Goal: Transaction & Acquisition: Purchase product/service

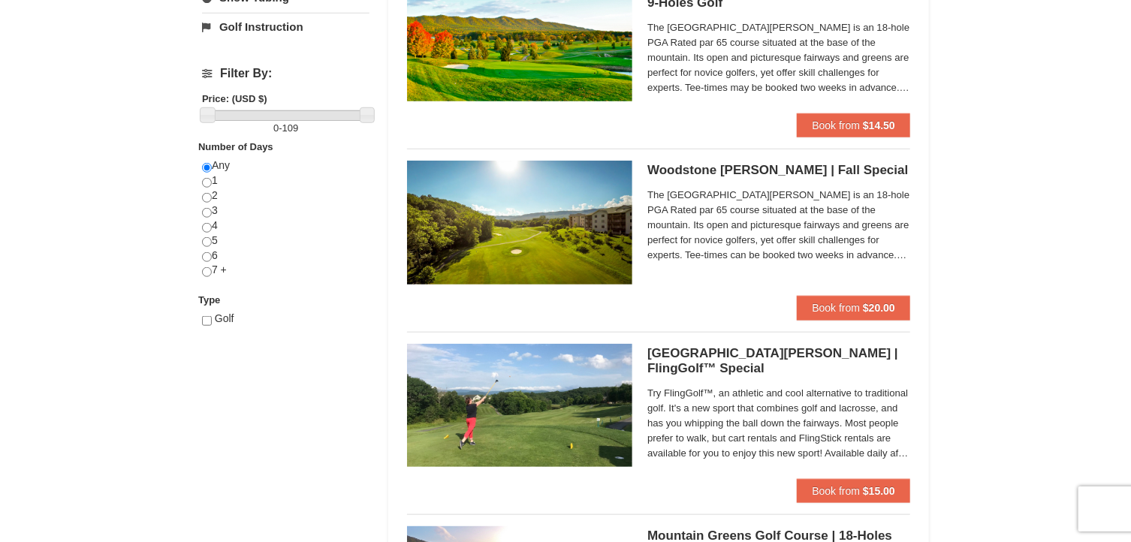
scroll to position [553, 0]
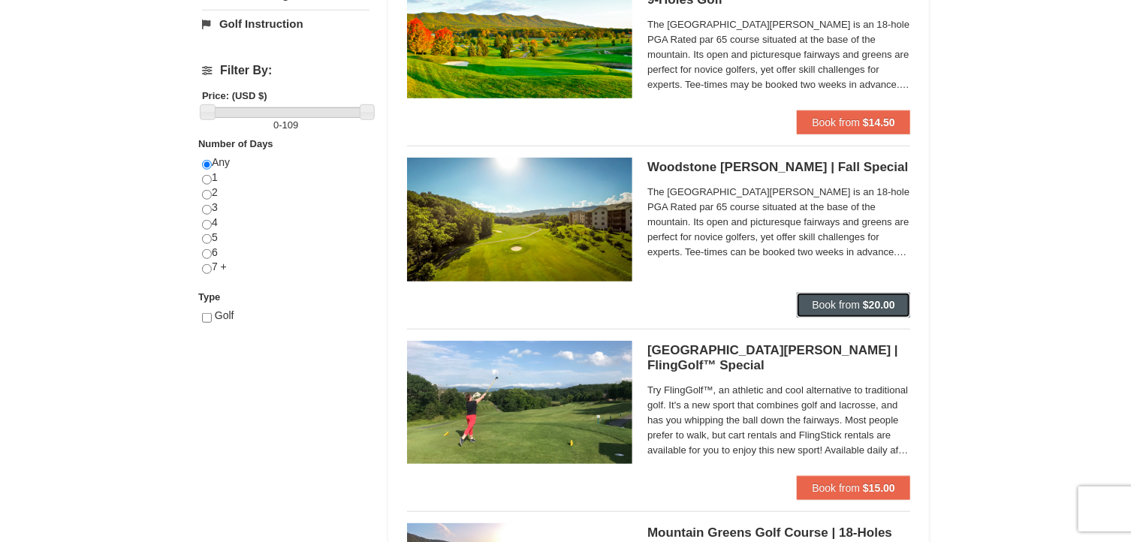
click at [839, 311] on button "Book from $20.00" at bounding box center [853, 305] width 113 height 24
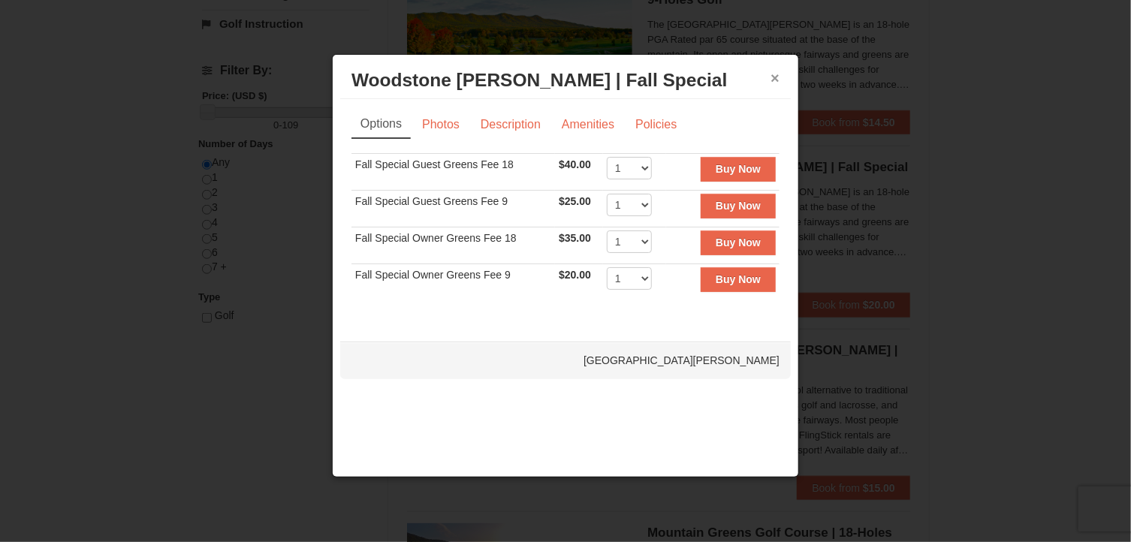
click at [778, 77] on button "×" at bounding box center [774, 78] width 9 height 15
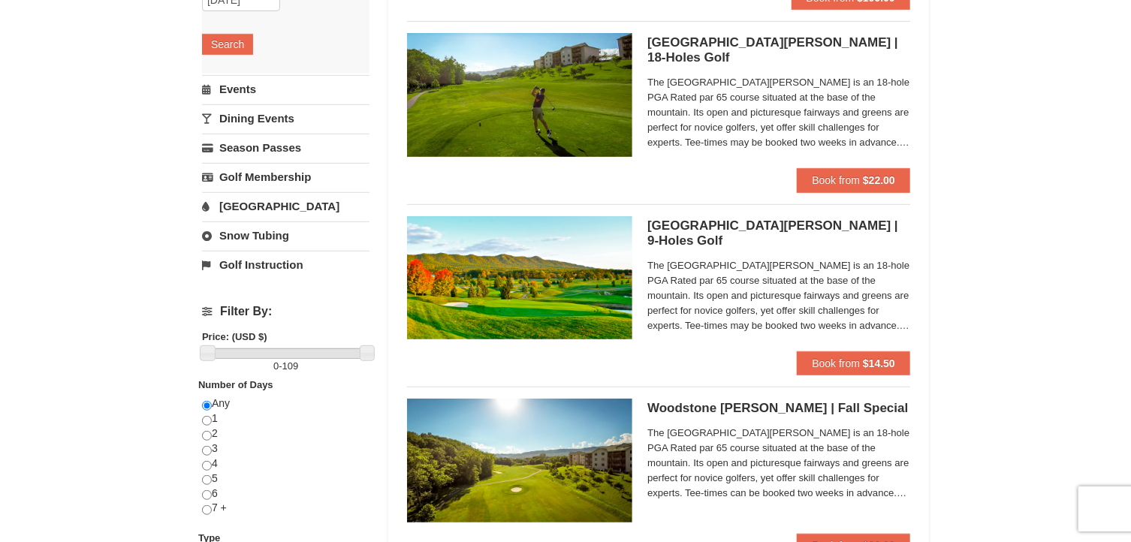
scroll to position [282, 0]
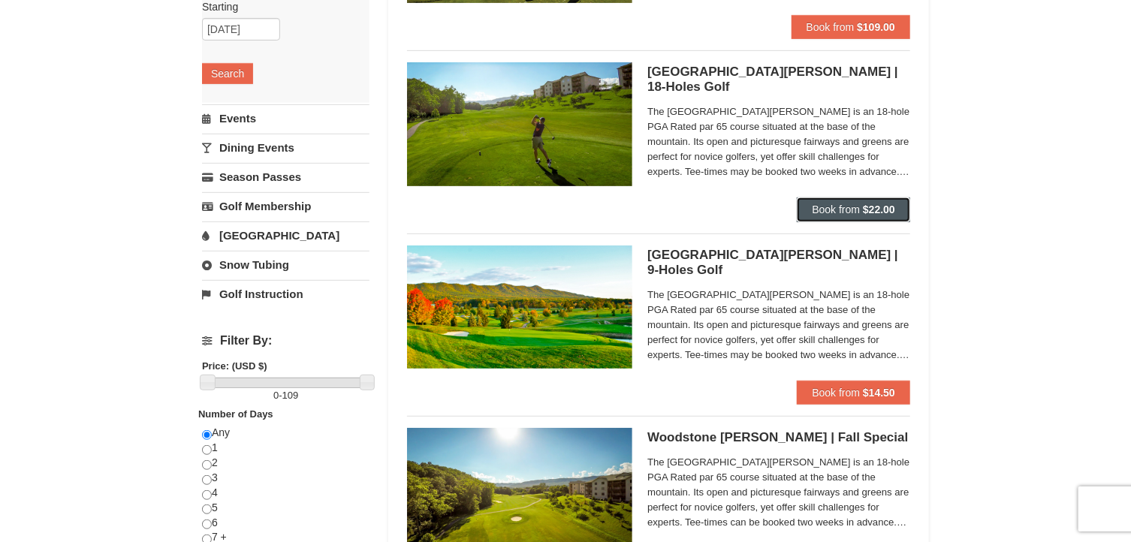
click at [827, 212] on span "Book from" at bounding box center [836, 209] width 48 height 12
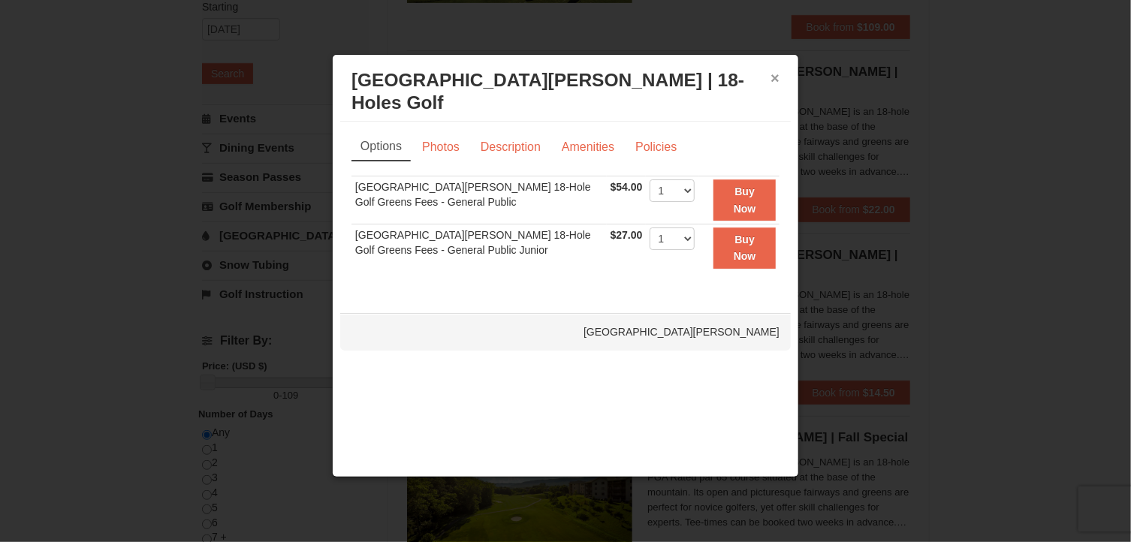
click at [775, 74] on button "×" at bounding box center [774, 78] width 9 height 15
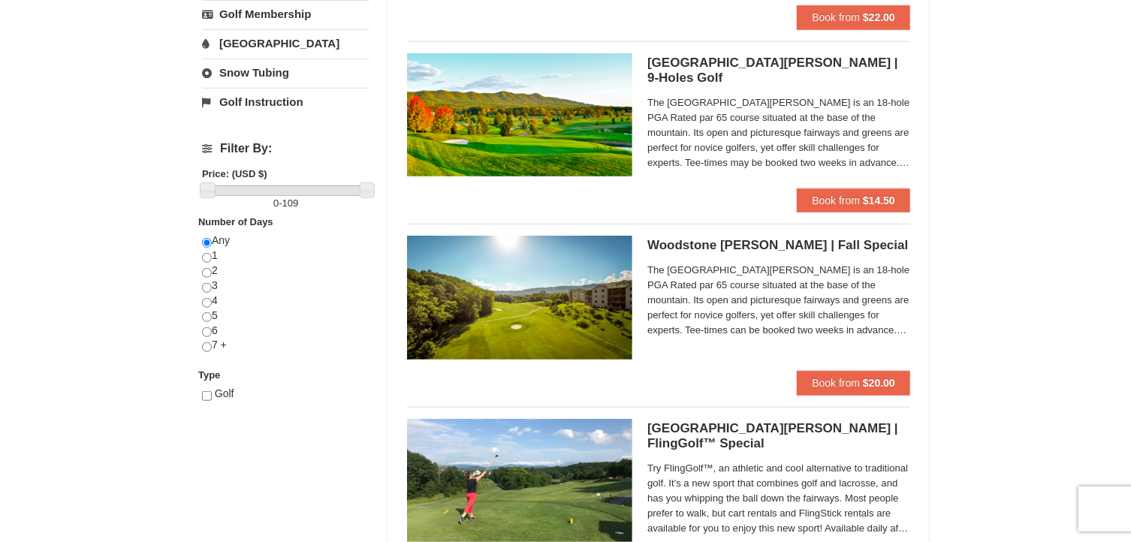
scroll to position [505, 0]
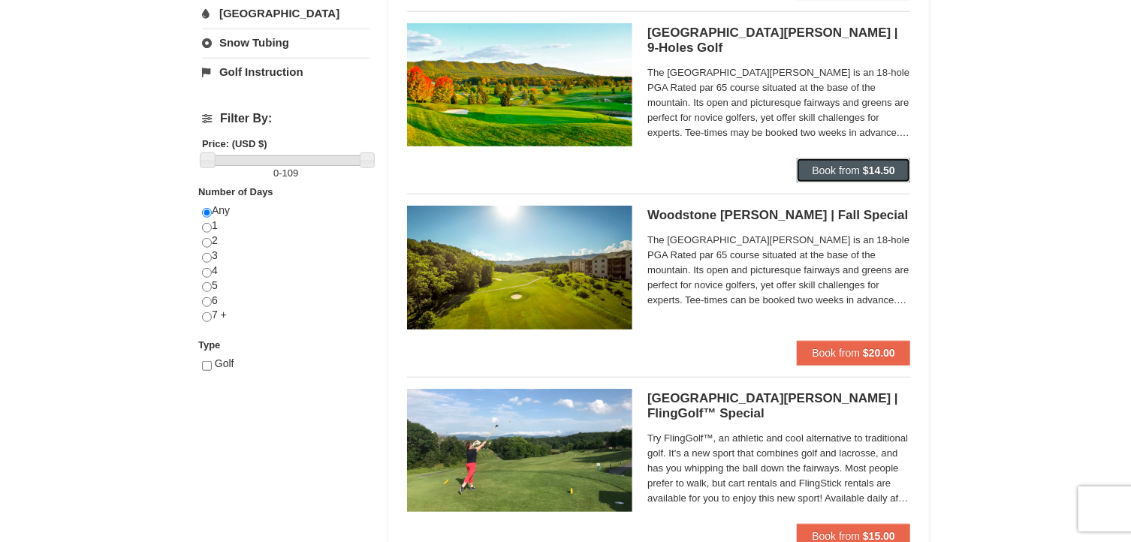
click at [835, 173] on span "Book from" at bounding box center [836, 170] width 48 height 12
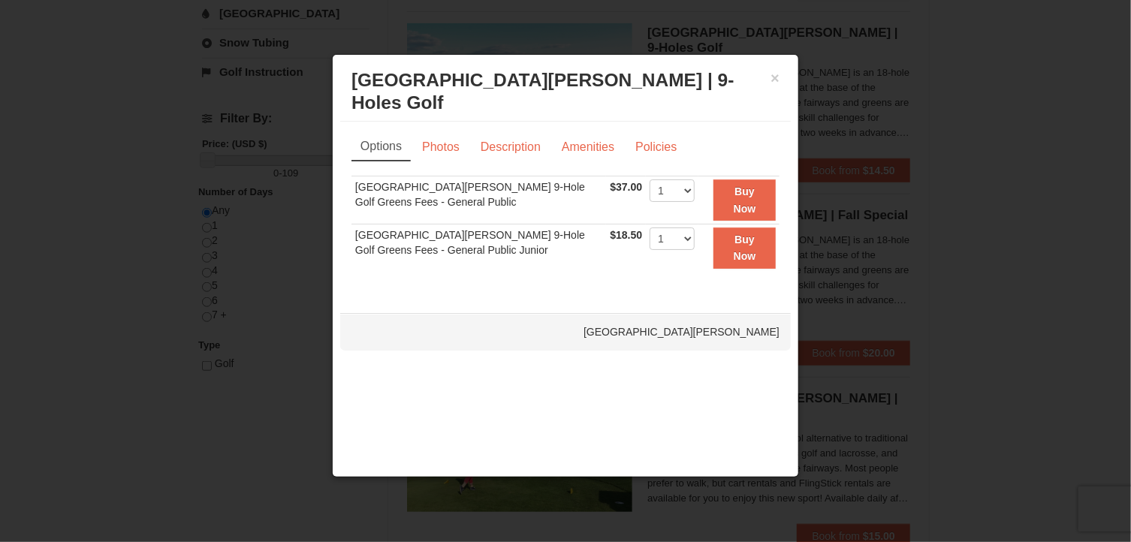
click at [769, 75] on h3 "Woodstone Meadows Golf Course | 9-Holes Golf Woodstone Meadows Golf Course" at bounding box center [565, 91] width 428 height 45
click at [773, 79] on button "×" at bounding box center [774, 78] width 9 height 15
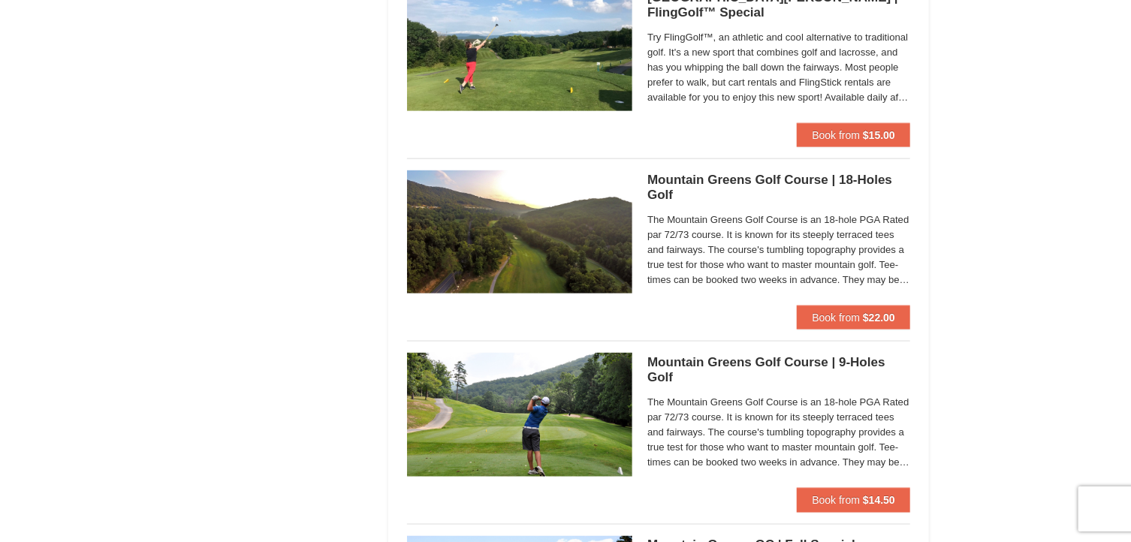
scroll to position [907, 0]
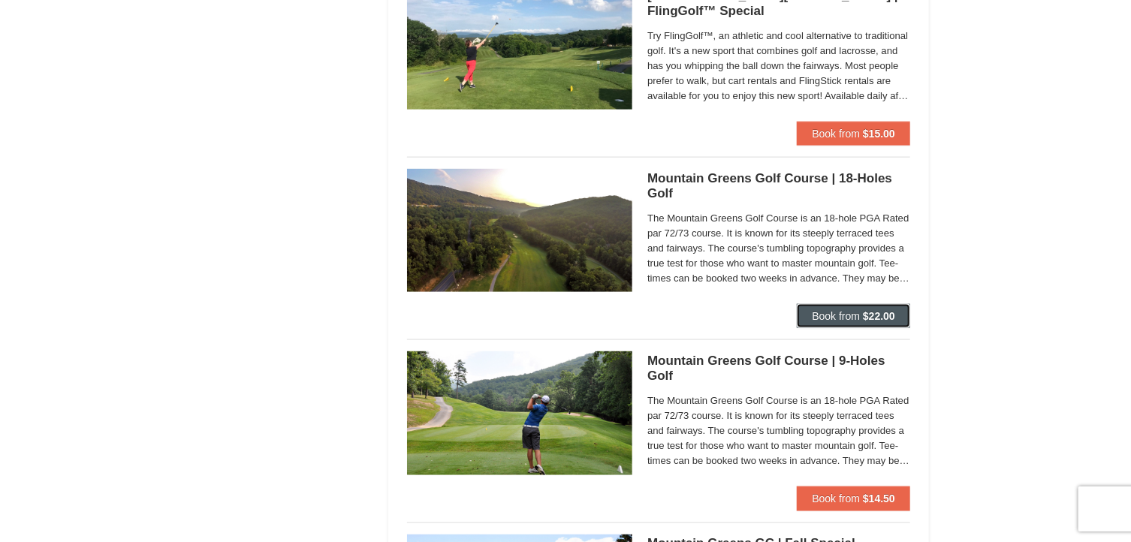
click at [832, 318] on span "Book from" at bounding box center [836, 316] width 48 height 12
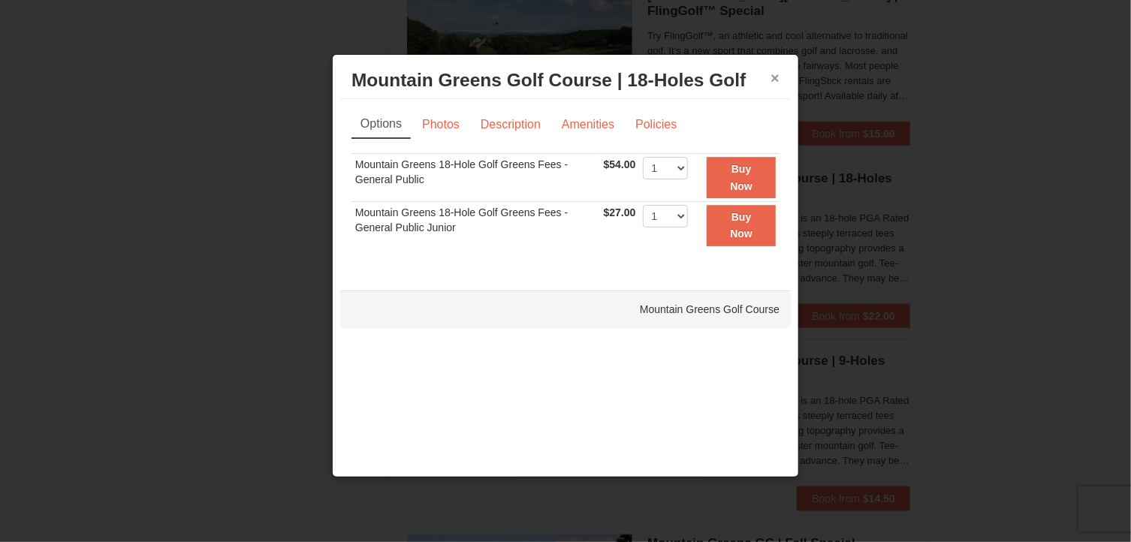
click at [777, 77] on button "×" at bounding box center [774, 78] width 9 height 15
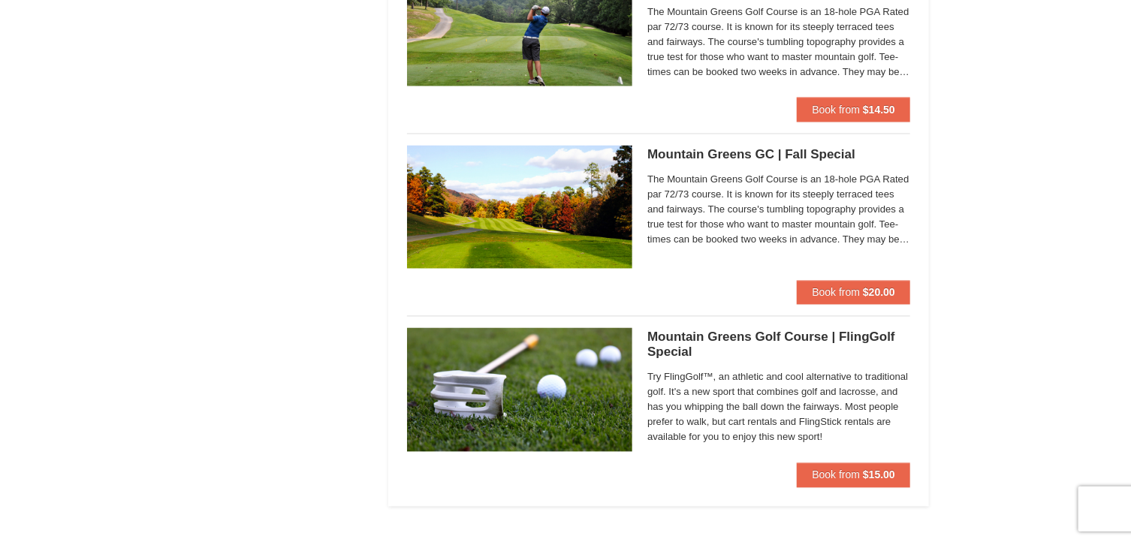
scroll to position [1302, 0]
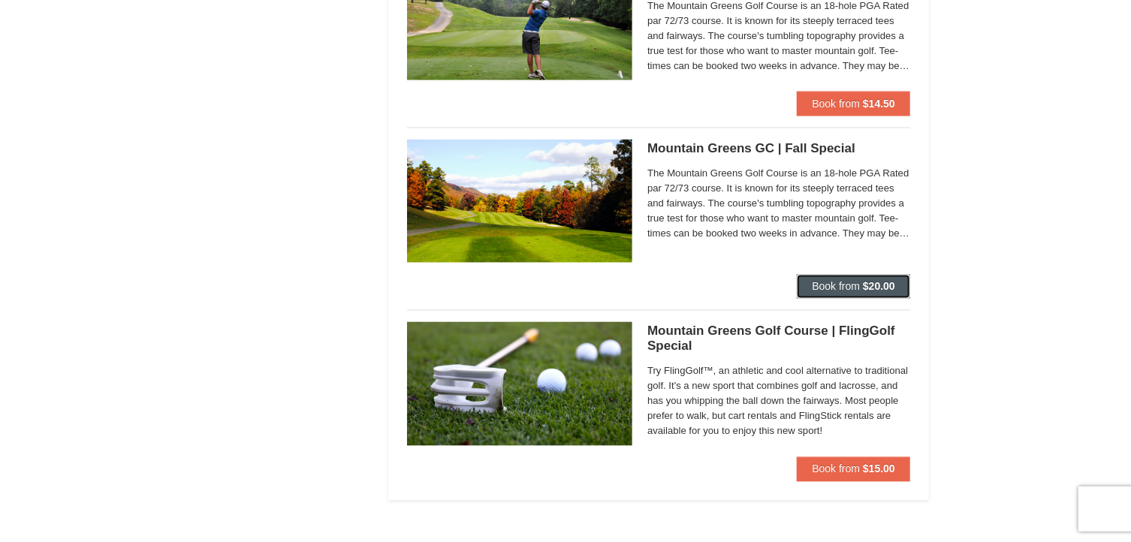
click at [869, 283] on strong "$20.00" at bounding box center [879, 287] width 32 height 12
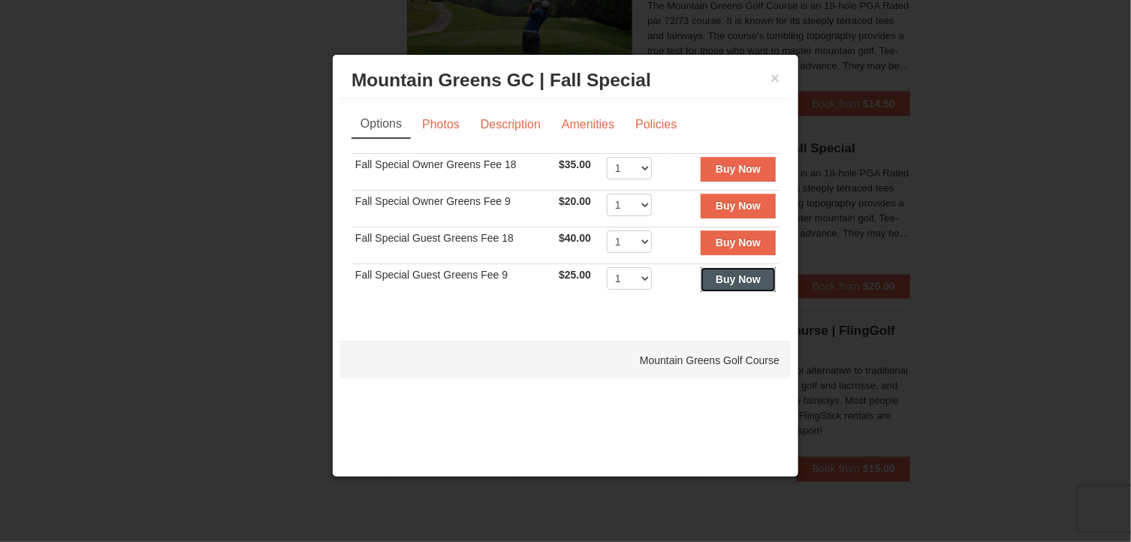
click at [740, 277] on strong "Buy Now" at bounding box center [738, 279] width 45 height 12
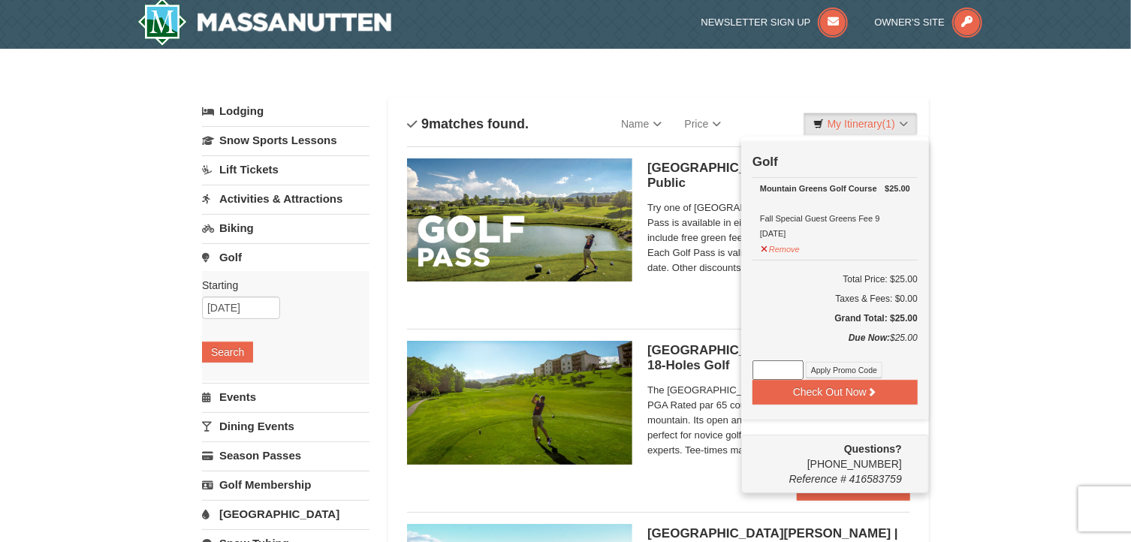
scroll to position [5, 0]
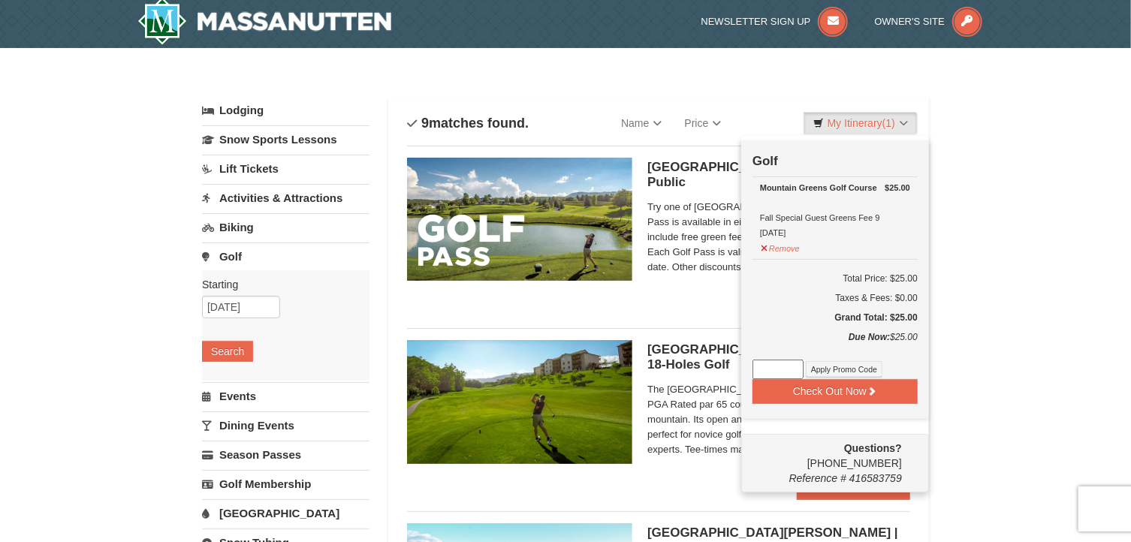
click at [775, 228] on div "Mountain Greens Golf Course Fall Special Guest Greens Fee 9 10/17/2025" at bounding box center [835, 210] width 150 height 60
click at [785, 243] on button "Remove" at bounding box center [780, 246] width 41 height 19
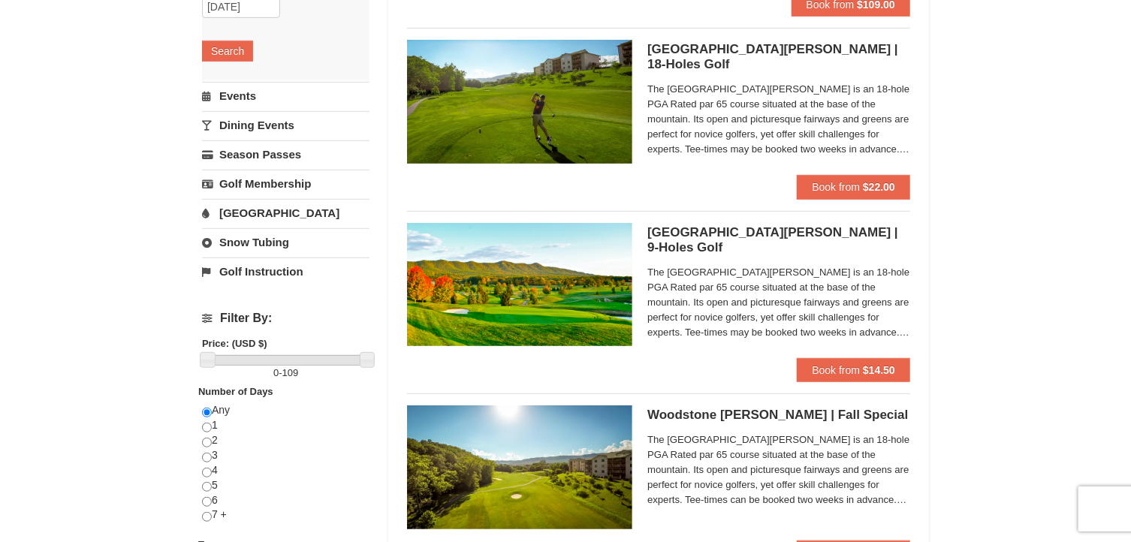
scroll to position [0, 0]
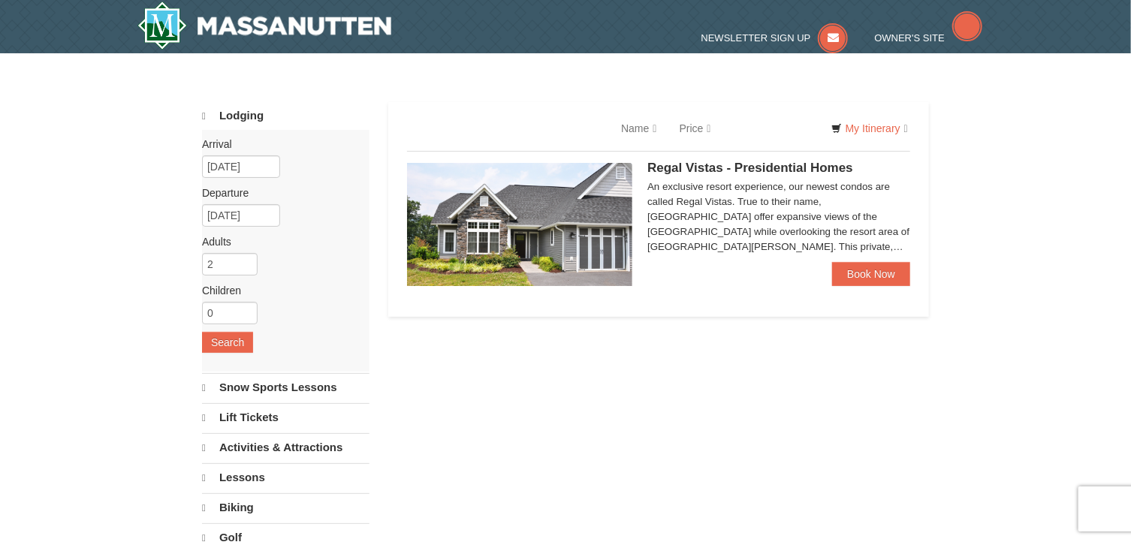
select select "10"
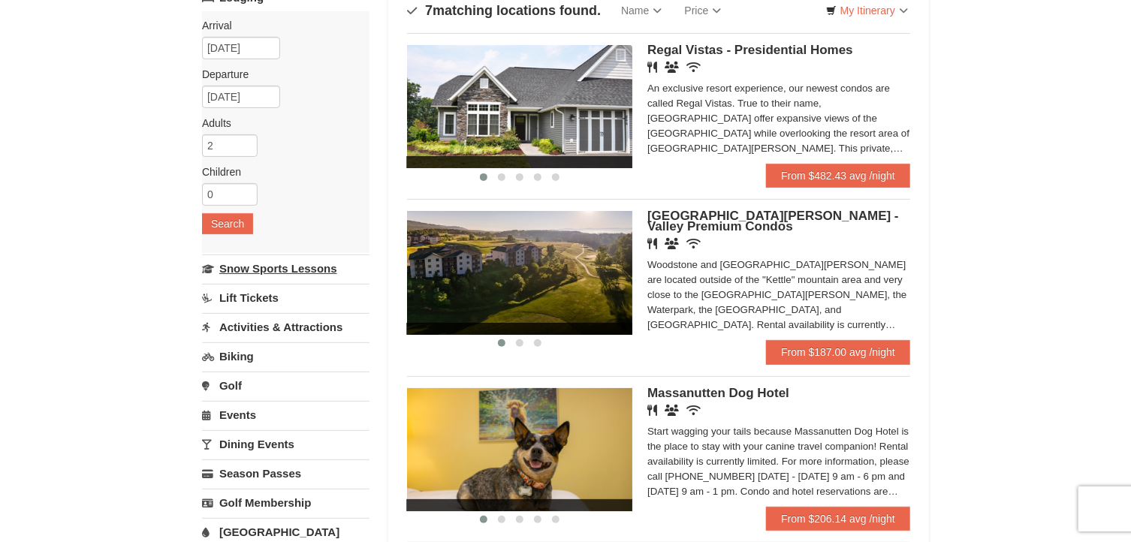
scroll to position [129, 0]
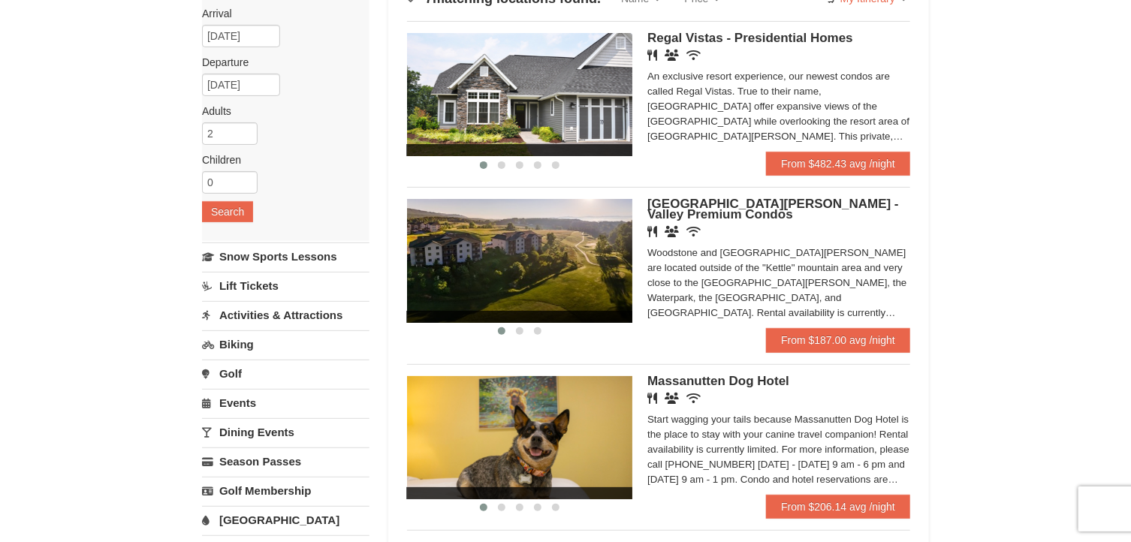
click at [225, 367] on link "Golf" at bounding box center [285, 374] width 167 height 28
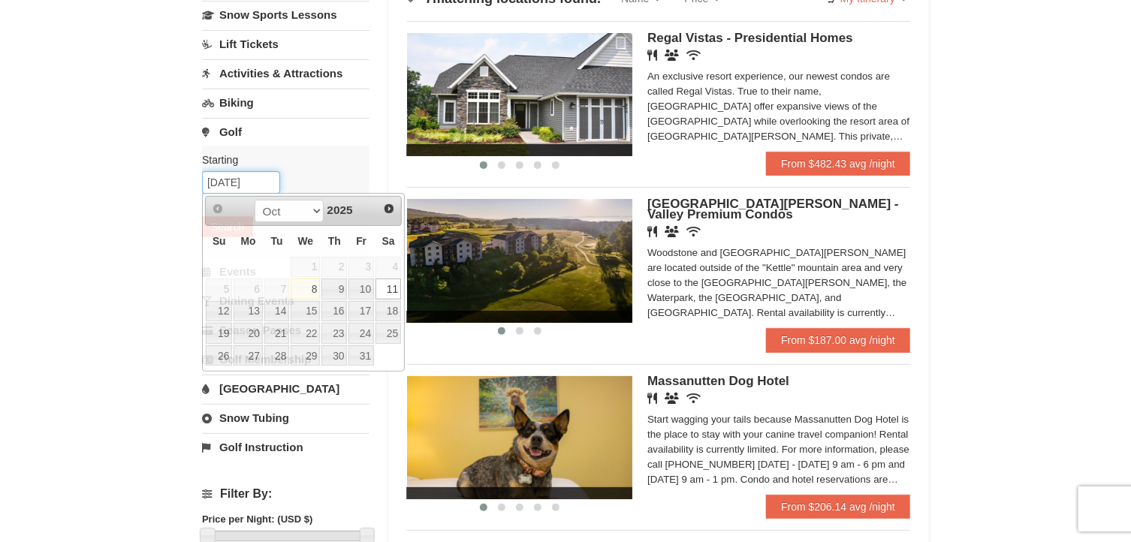
click at [249, 182] on input "10/11/2025" at bounding box center [241, 182] width 78 height 23
click at [363, 308] on link "17" at bounding box center [361, 311] width 26 height 21
type input "[DATE]"
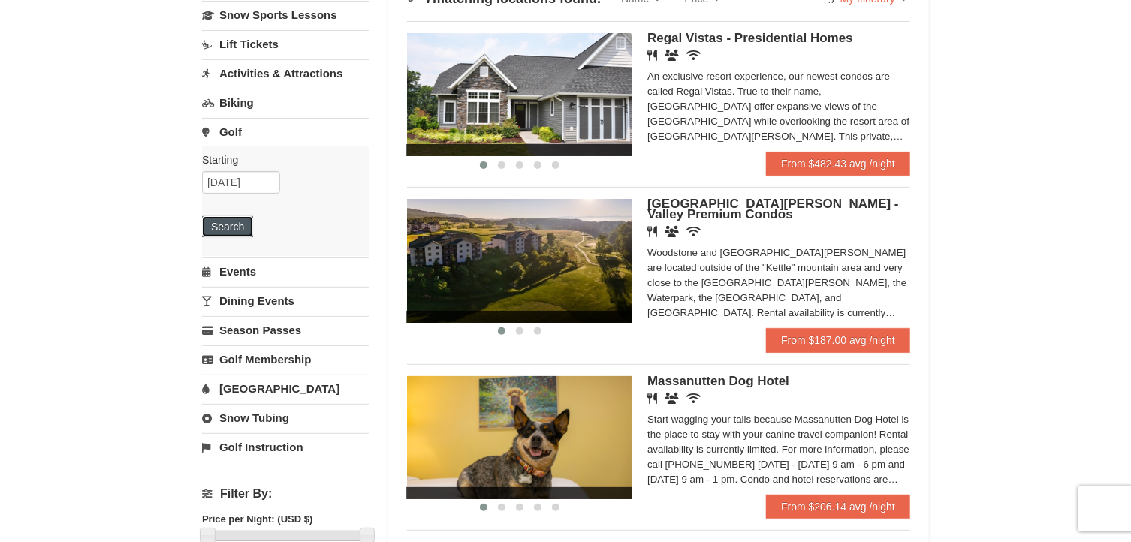
click at [223, 225] on button "Search" at bounding box center [227, 226] width 51 height 21
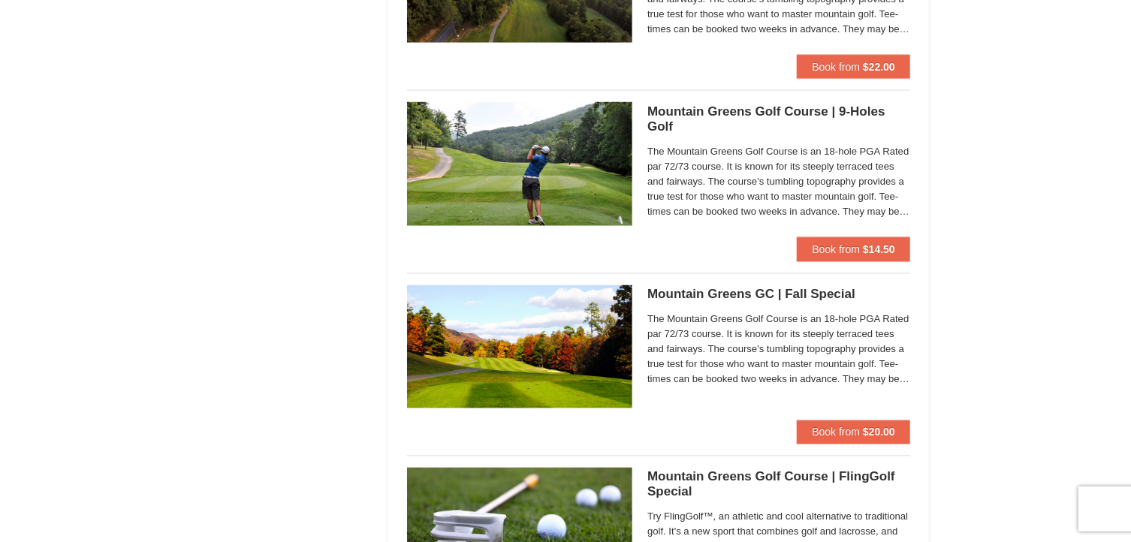
scroll to position [1156, 0]
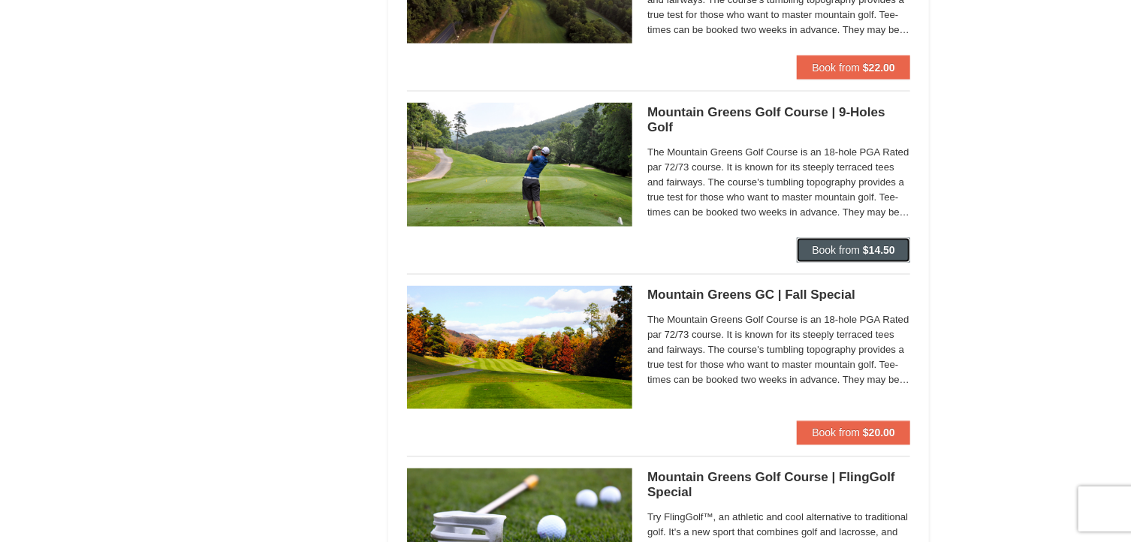
click at [850, 249] on span "Book from" at bounding box center [836, 250] width 48 height 12
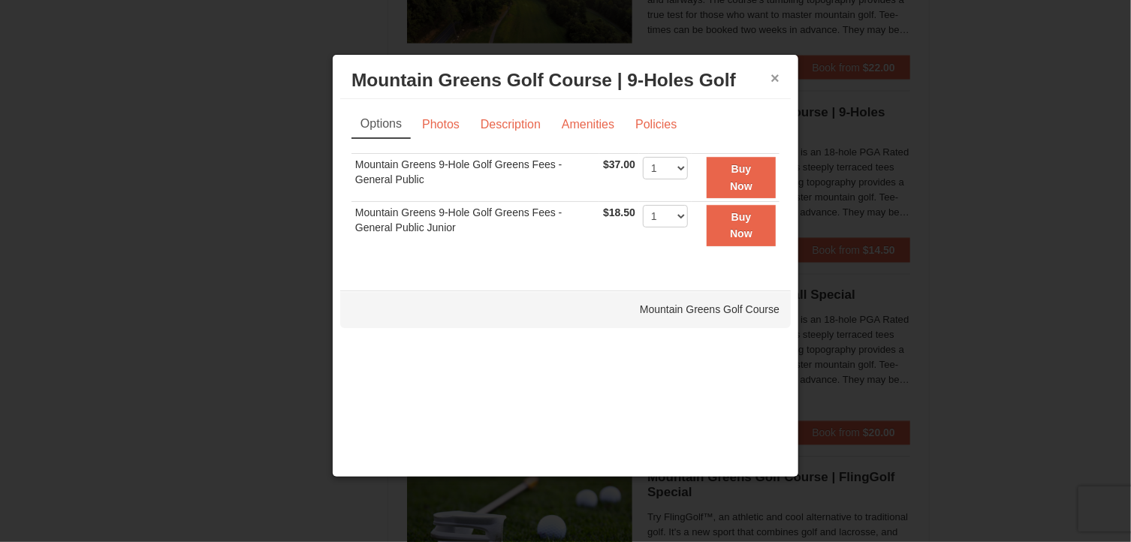
click at [777, 79] on button "×" at bounding box center [774, 78] width 9 height 15
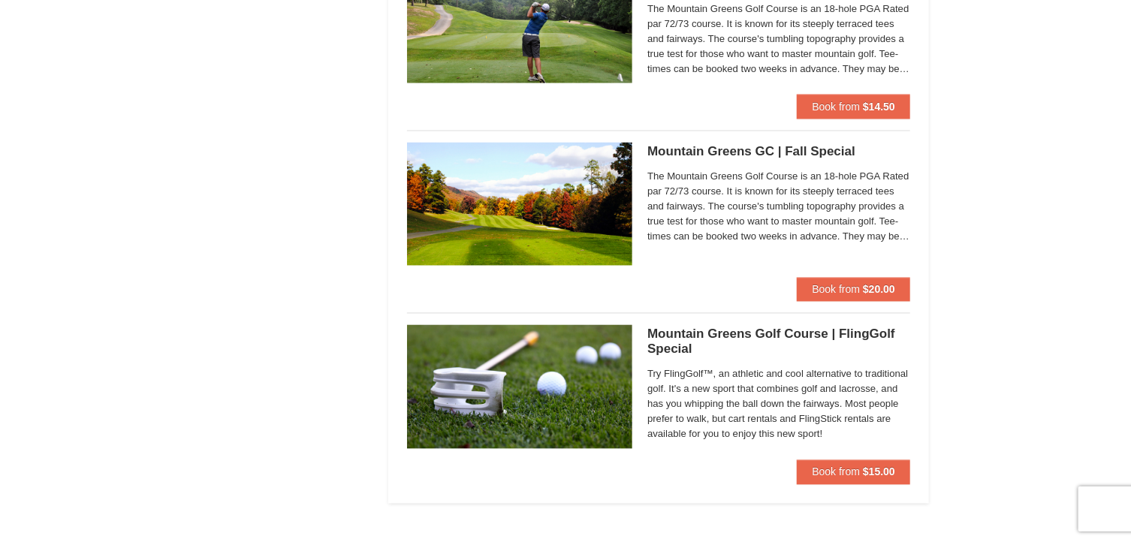
scroll to position [1298, 0]
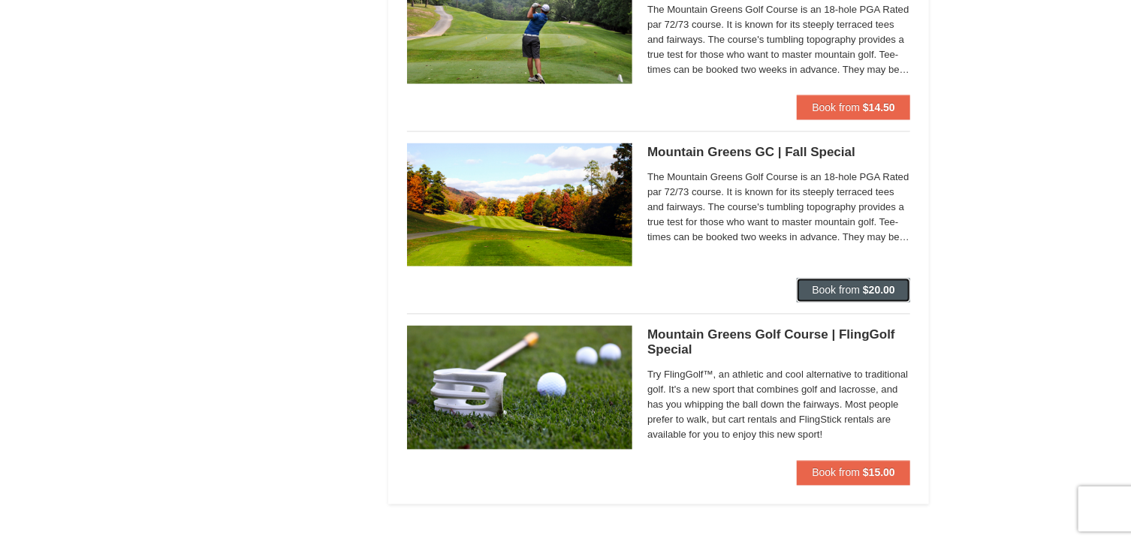
click at [854, 294] on span "Book from" at bounding box center [836, 291] width 48 height 12
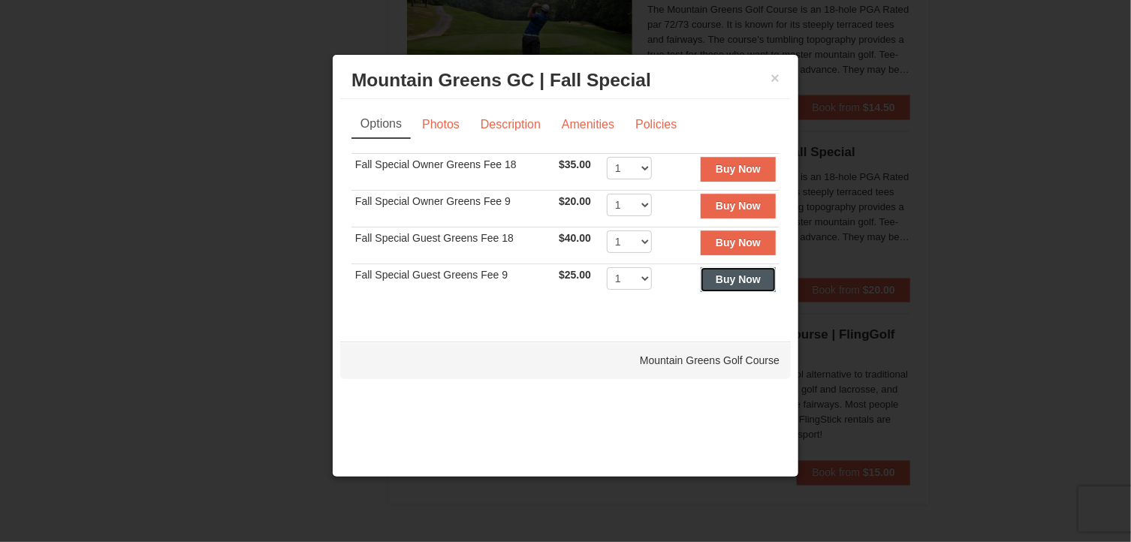
click at [725, 279] on strong "Buy Now" at bounding box center [738, 279] width 45 height 12
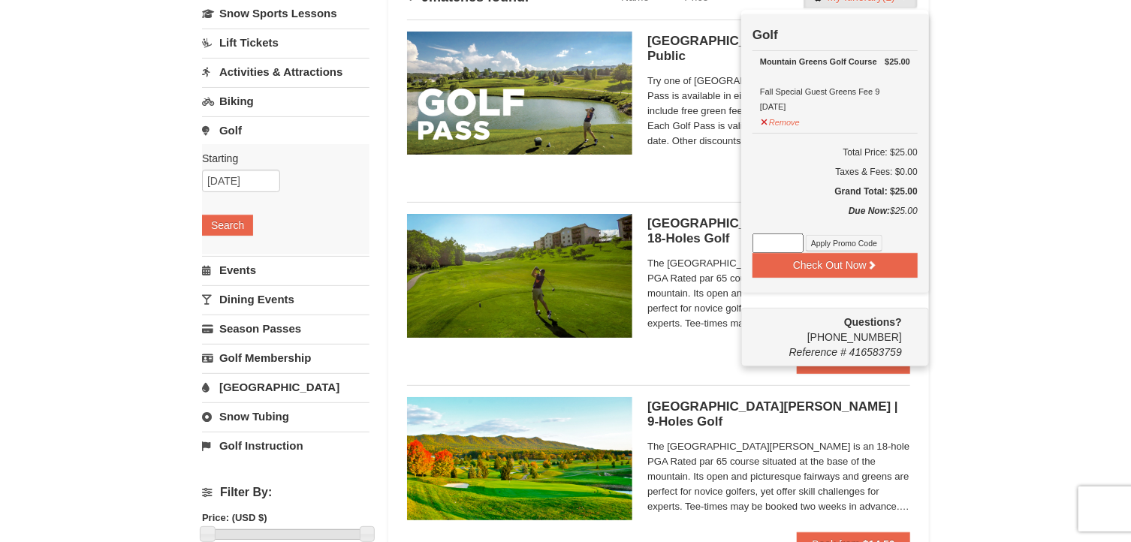
scroll to position [113, 0]
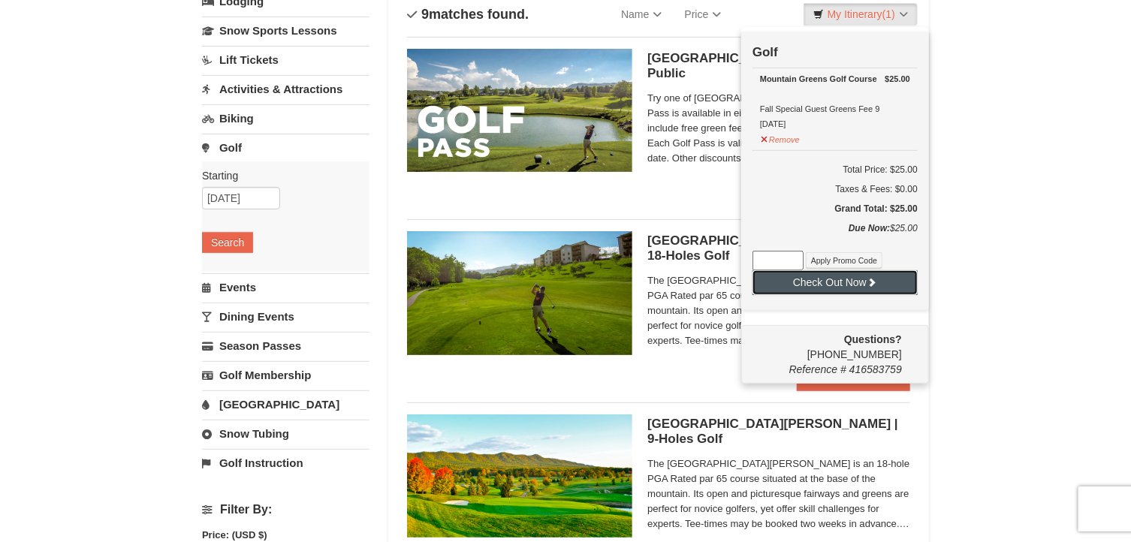
click at [841, 275] on button "Check Out Now" at bounding box center [834, 282] width 165 height 24
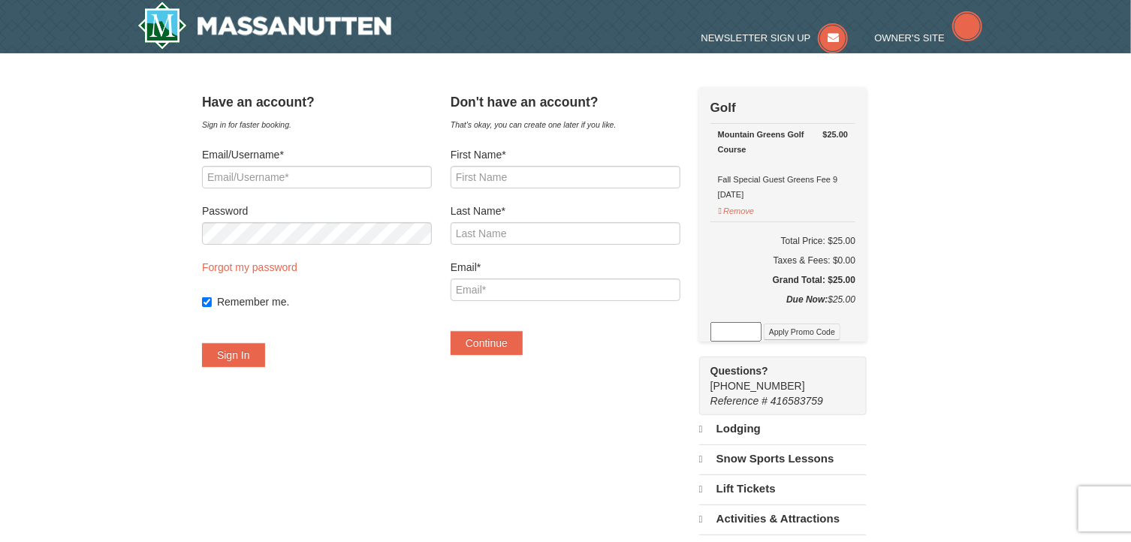
select select "10"
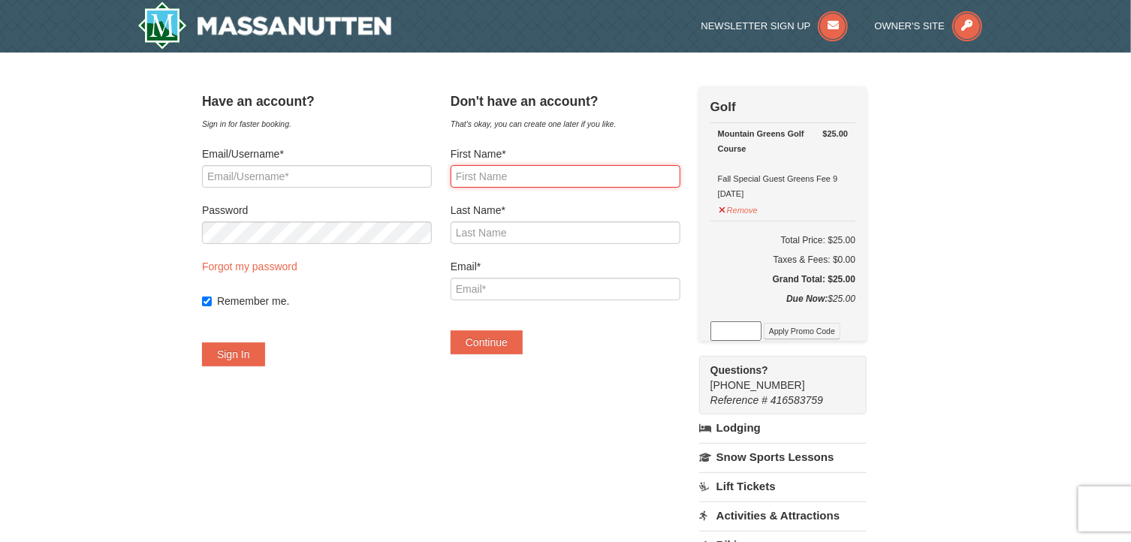
click at [498, 179] on input "First Name*" at bounding box center [566, 176] width 230 height 23
type input "Vincent"
type input "Dreyer"
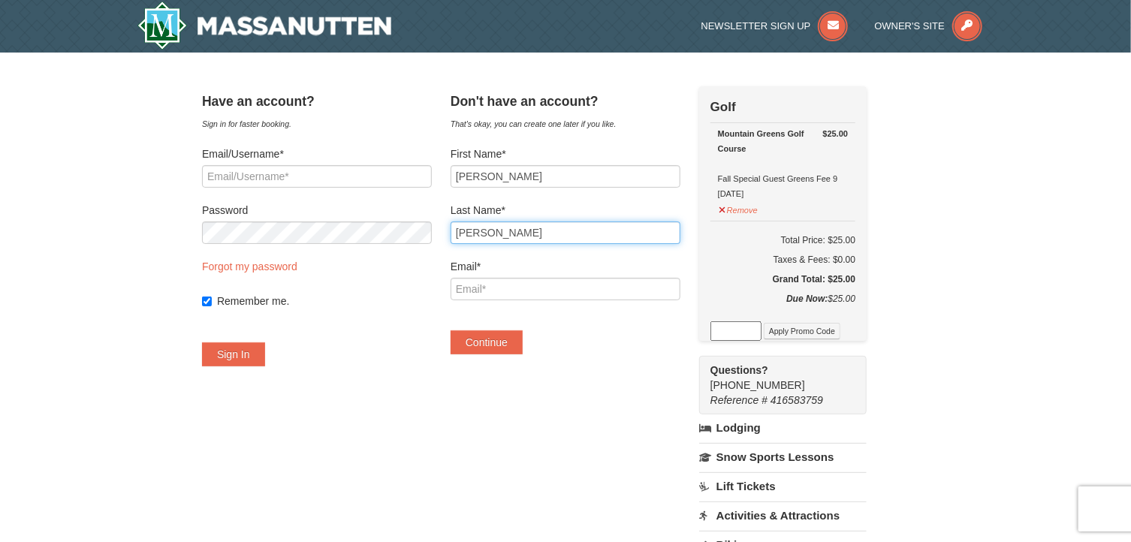
type input "dreyerv@aol.com"
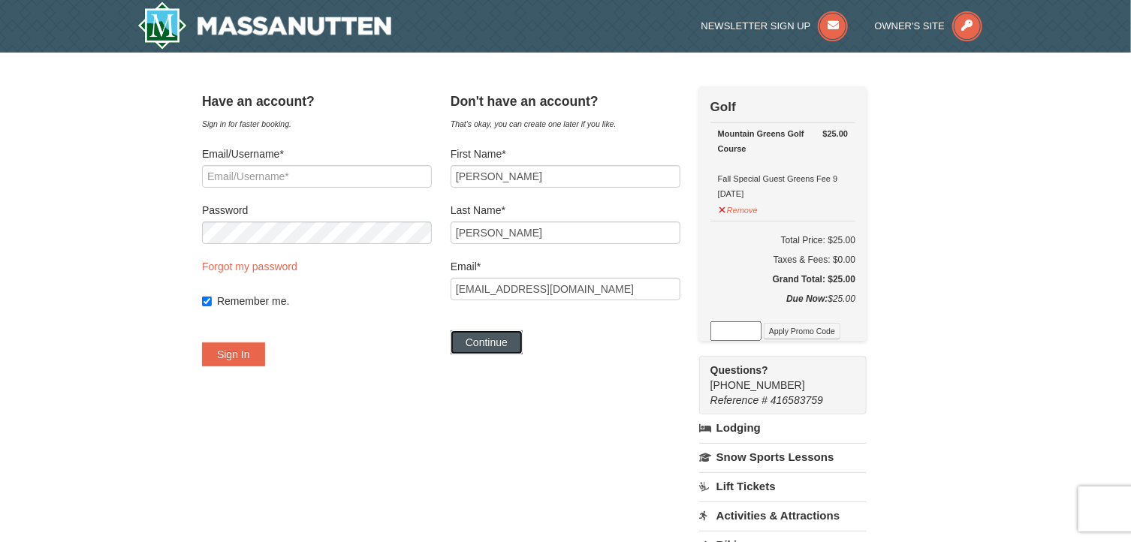
click at [502, 347] on button "Continue" at bounding box center [487, 342] width 72 height 24
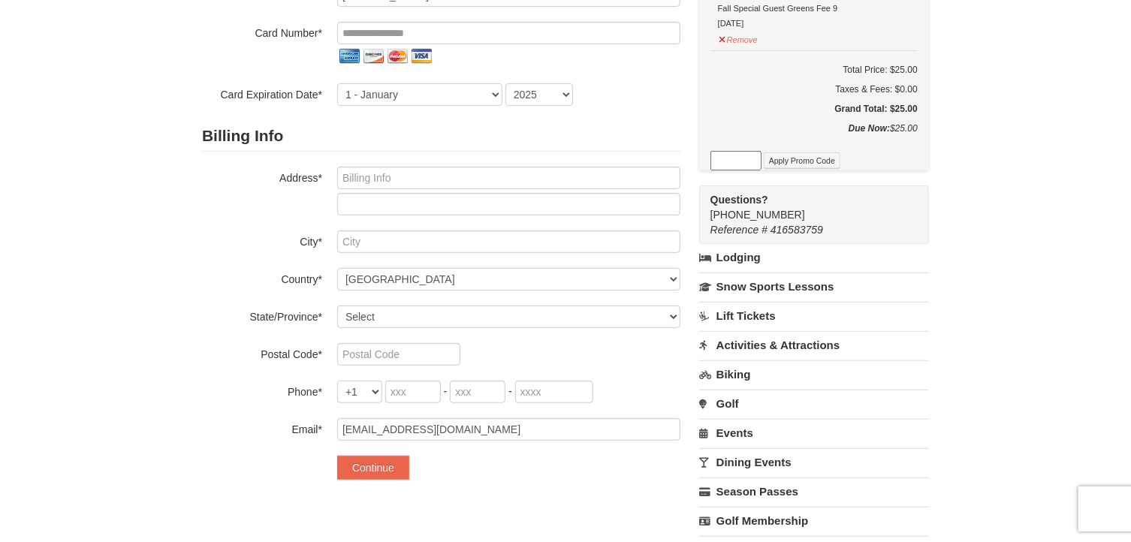
scroll to position [199, 0]
